Goal: Task Accomplishment & Management: Manage account settings

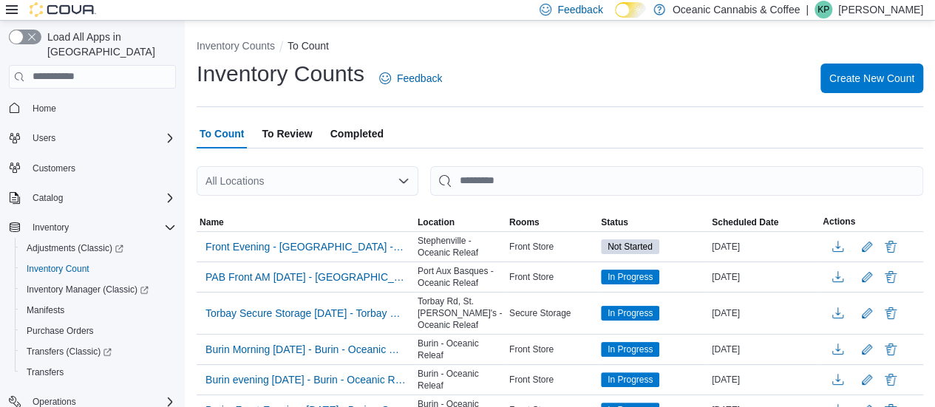
click at [909, 8] on p "Kylie Pike" at bounding box center [880, 10] width 85 height 18
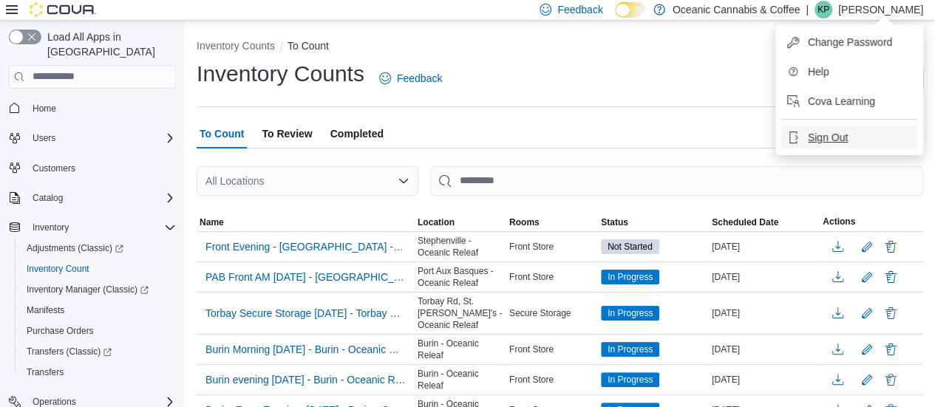
click at [822, 134] on span "Sign Out" at bounding box center [828, 137] width 40 height 15
